Goal: Transaction & Acquisition: Purchase product/service

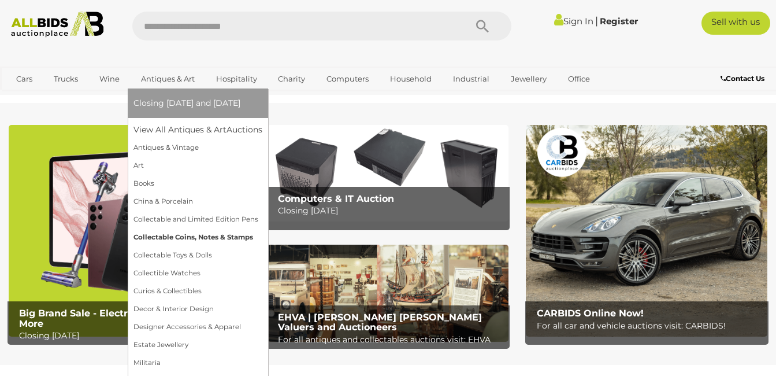
click at [182, 235] on link "Collectable Coins, Notes & Stamps" at bounding box center [197, 237] width 129 height 18
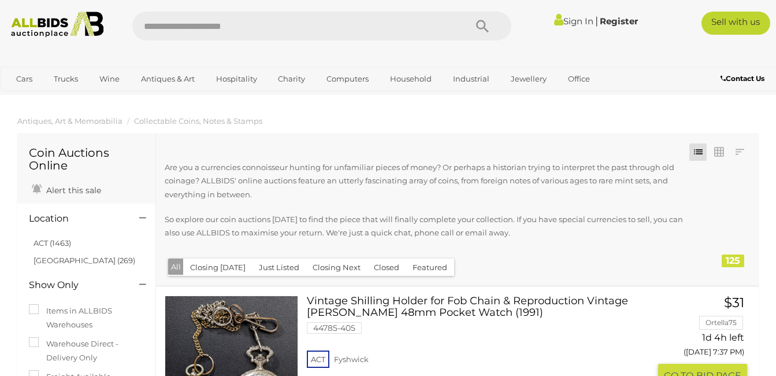
scroll to position [116, 0]
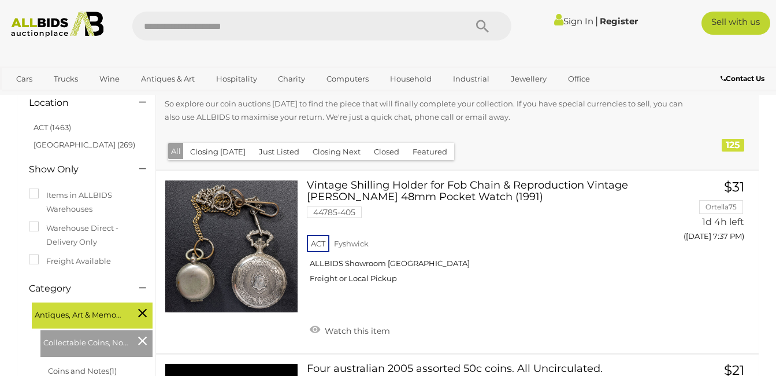
click at [205, 151] on button "Closing [DATE]" at bounding box center [217, 152] width 69 height 18
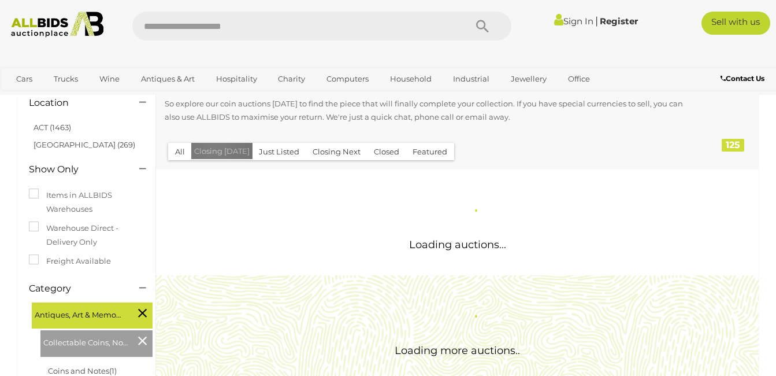
scroll to position [0, 0]
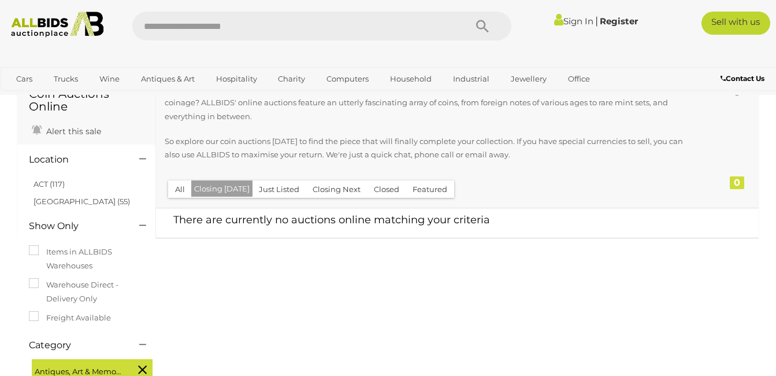
scroll to position [58, 0]
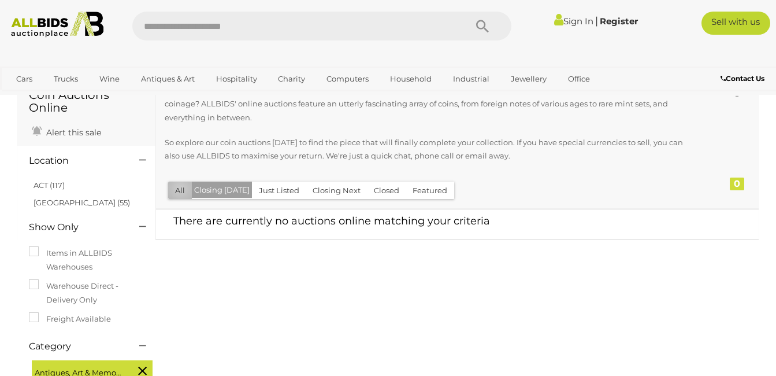
click at [180, 188] on button "All" at bounding box center [180, 190] width 24 height 18
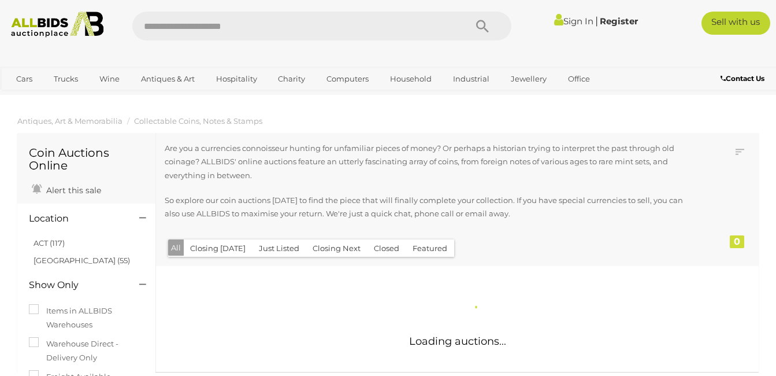
scroll to position [53, 0]
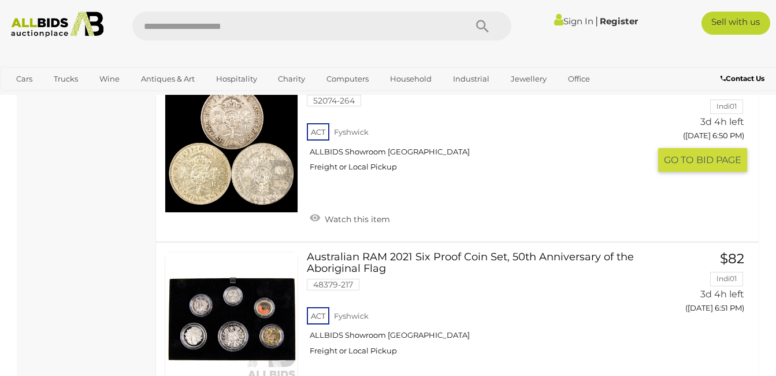
scroll to position [3872, 0]
